Goal: Information Seeking & Learning: Learn about a topic

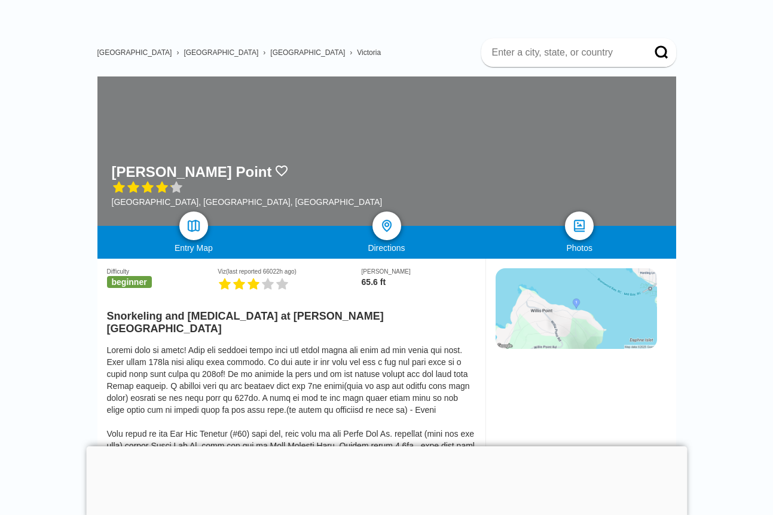
scroll to position [100, 0]
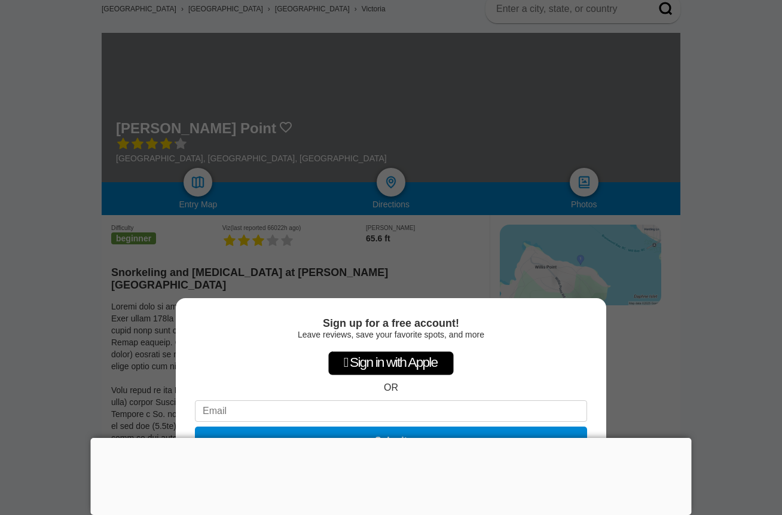
drag, startPoint x: 45, startPoint y: 298, endPoint x: 69, endPoint y: 337, distance: 45.6
click at [69, 337] on div "Sign up for a free account! Leave reviews, save your favorite spots, and more …" at bounding box center [391, 257] width 782 height 515
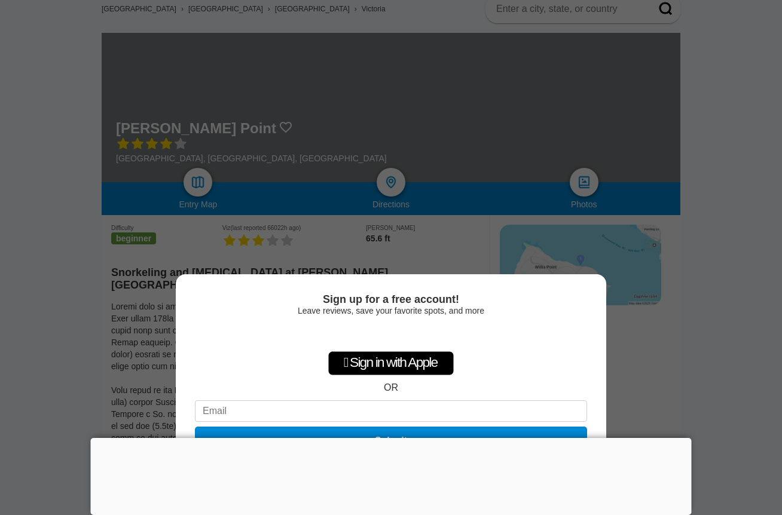
click at [401, 438] on div at bounding box center [391, 438] width 601 height 0
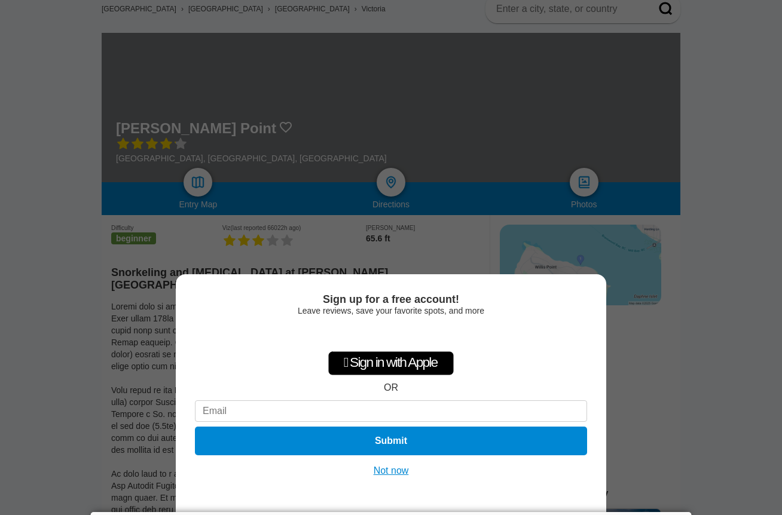
click at [394, 471] on button "Not now" at bounding box center [391, 471] width 42 height 12
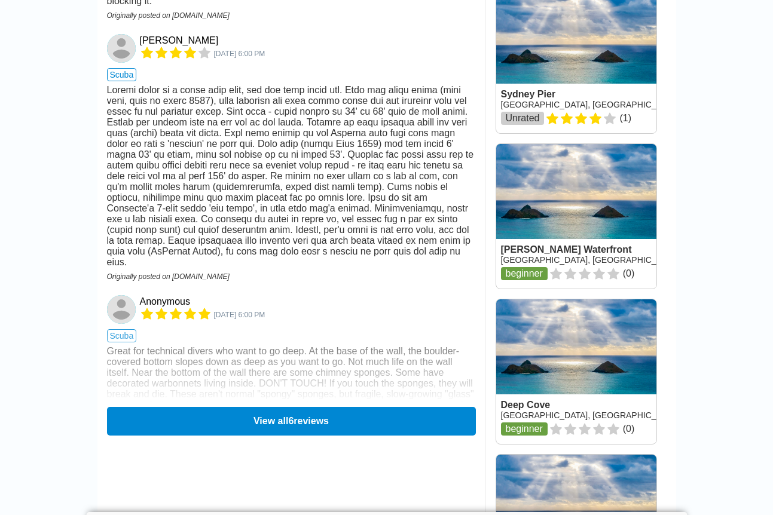
scroll to position [1594, 0]
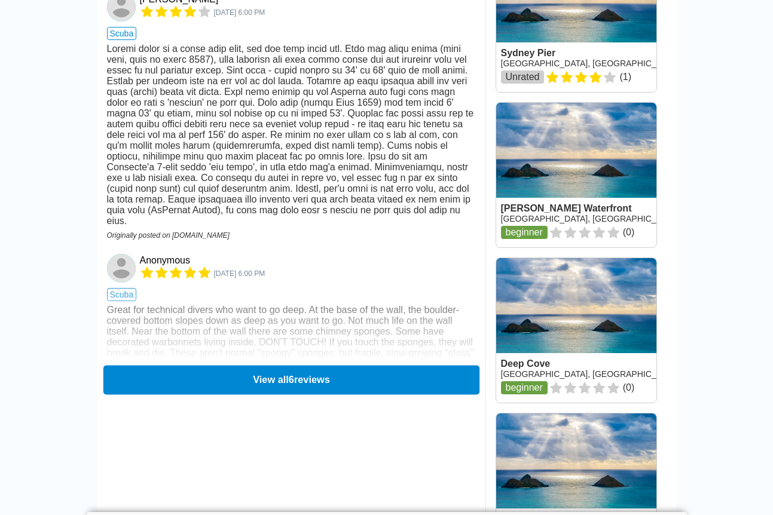
click at [297, 392] on button "View all 6 reviews" at bounding box center [291, 379] width 376 height 29
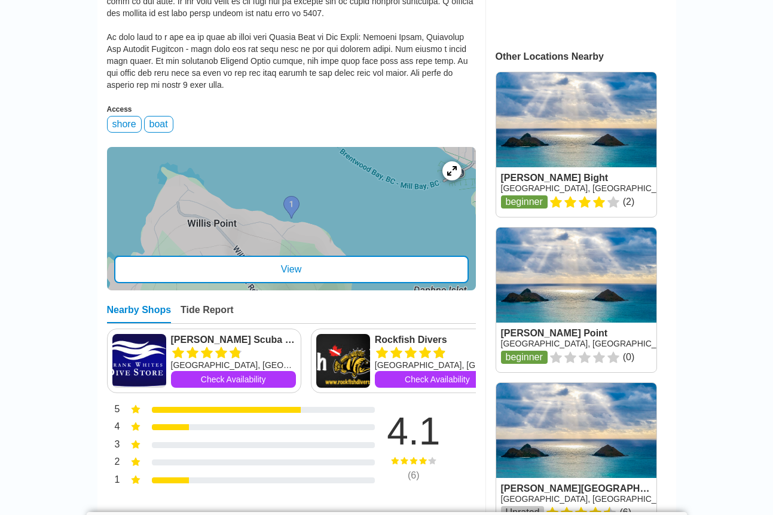
scroll to position [399, 0]
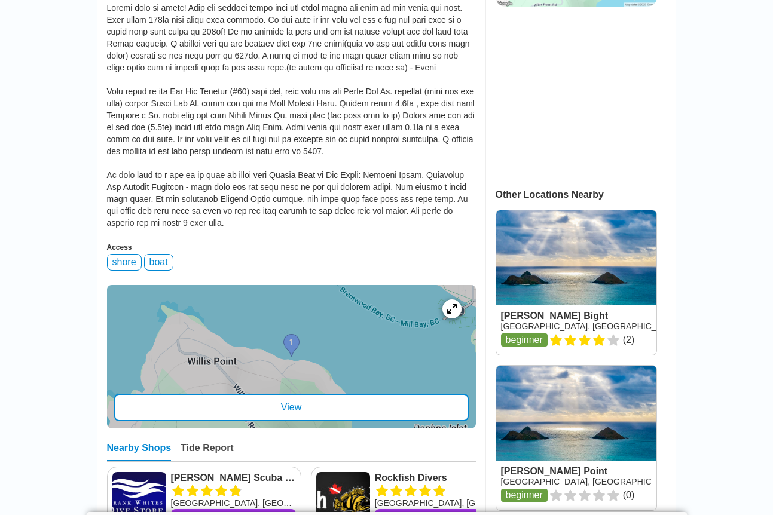
click at [531, 294] on link at bounding box center [576, 282] width 160 height 145
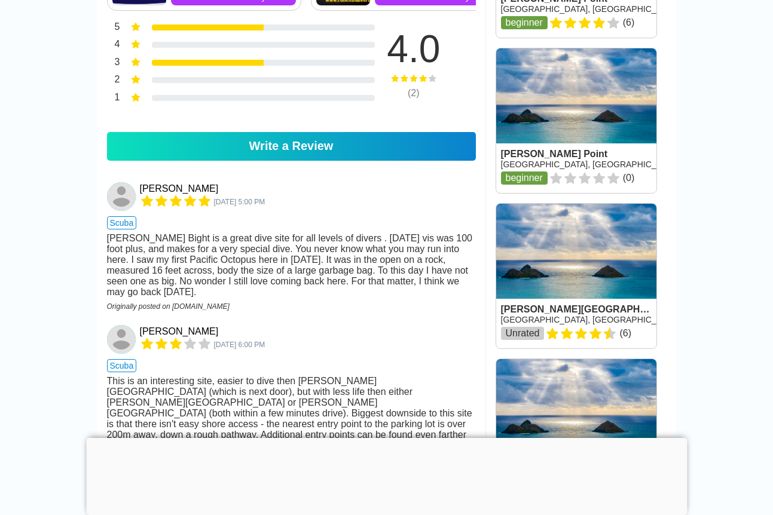
scroll to position [897, 0]
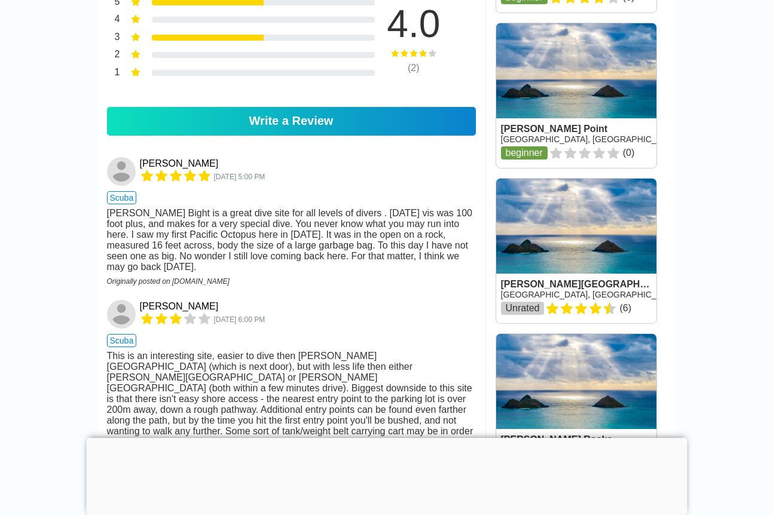
drag, startPoint x: 68, startPoint y: 276, endPoint x: 72, endPoint y: 315, distance: 39.1
click at [72, 315] on main "Canada › British Columbia › Vancouver Island McKenzie Bight Vancouver Island, B…" at bounding box center [386, 205] width 773 height 2141
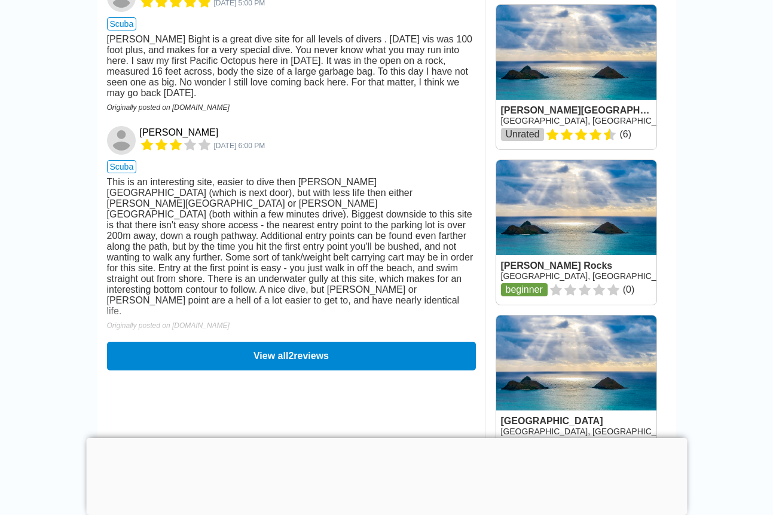
scroll to position [1096, 0]
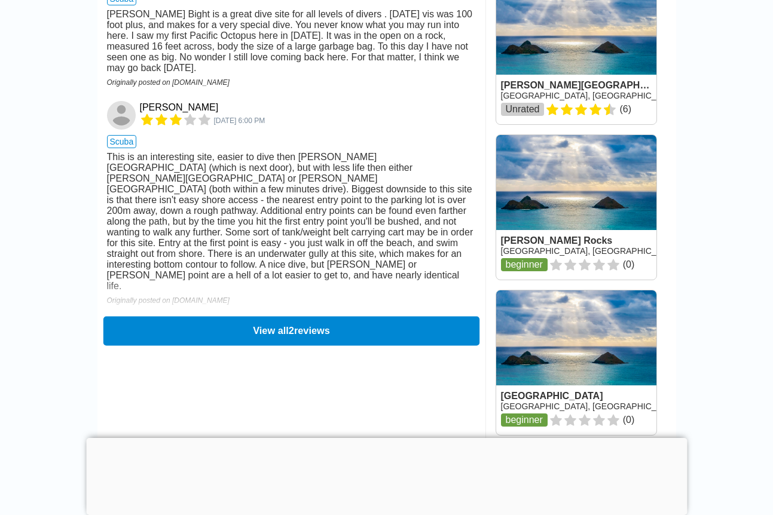
click at [281, 335] on button "View all 2 reviews" at bounding box center [291, 330] width 376 height 29
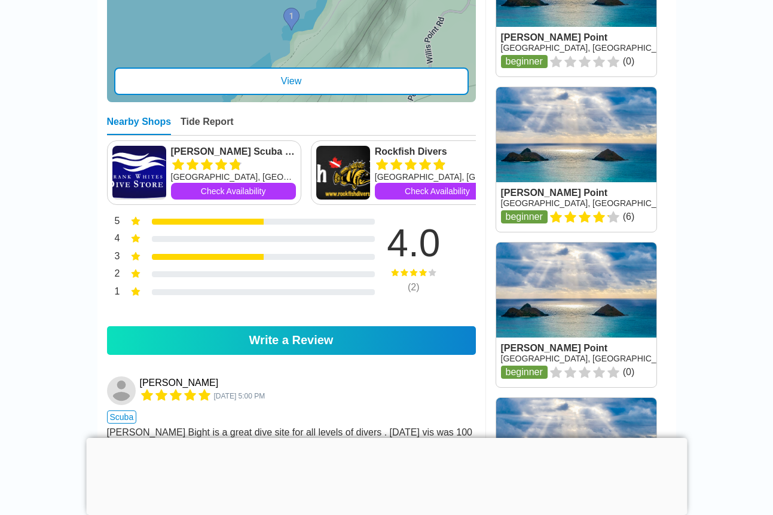
scroll to position [598, 0]
